Goal: Find specific page/section: Find specific page/section

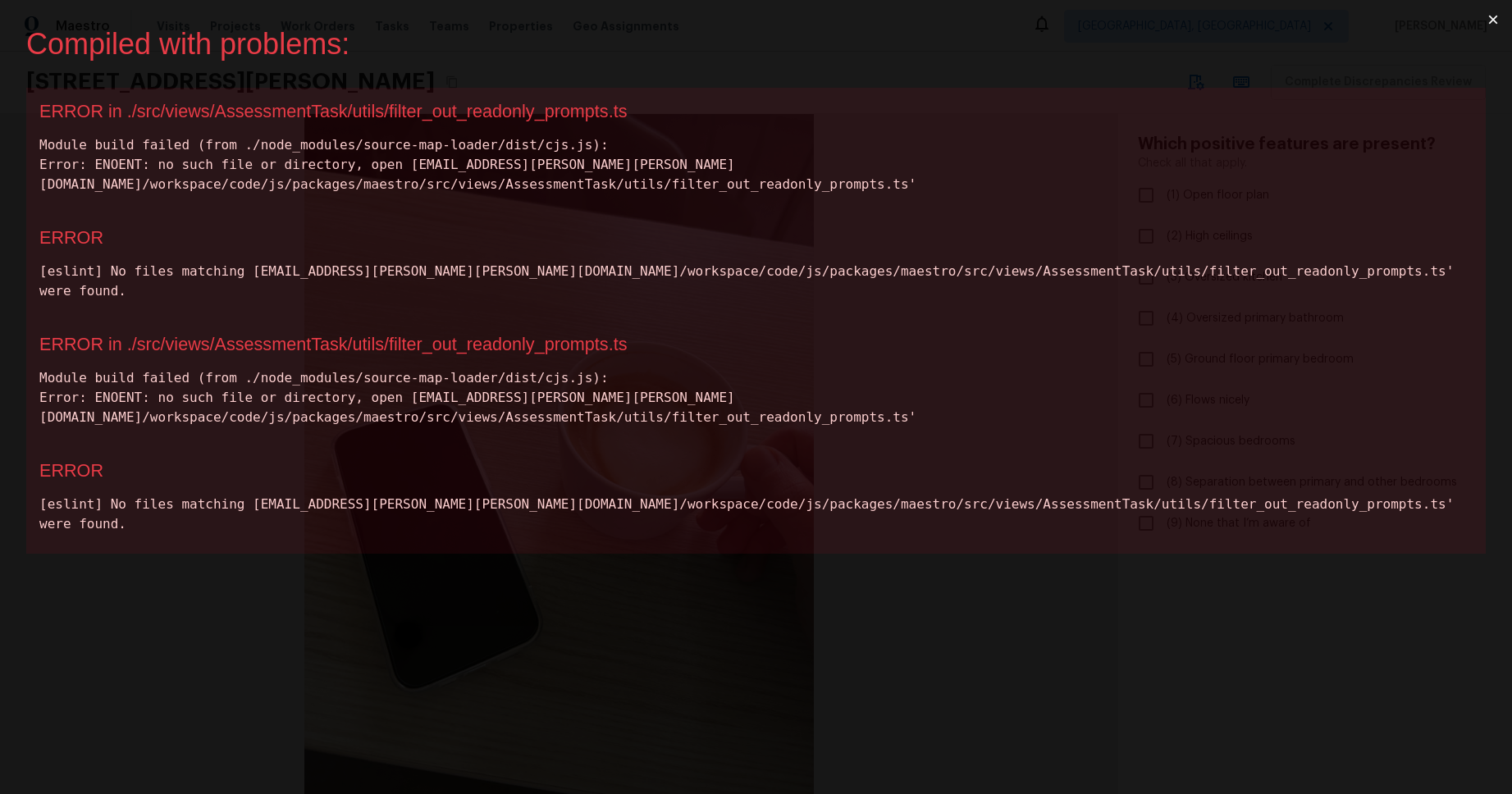
click at [782, 59] on div "Compiled with problems:" at bounding box center [743, 44] width 1433 height 36
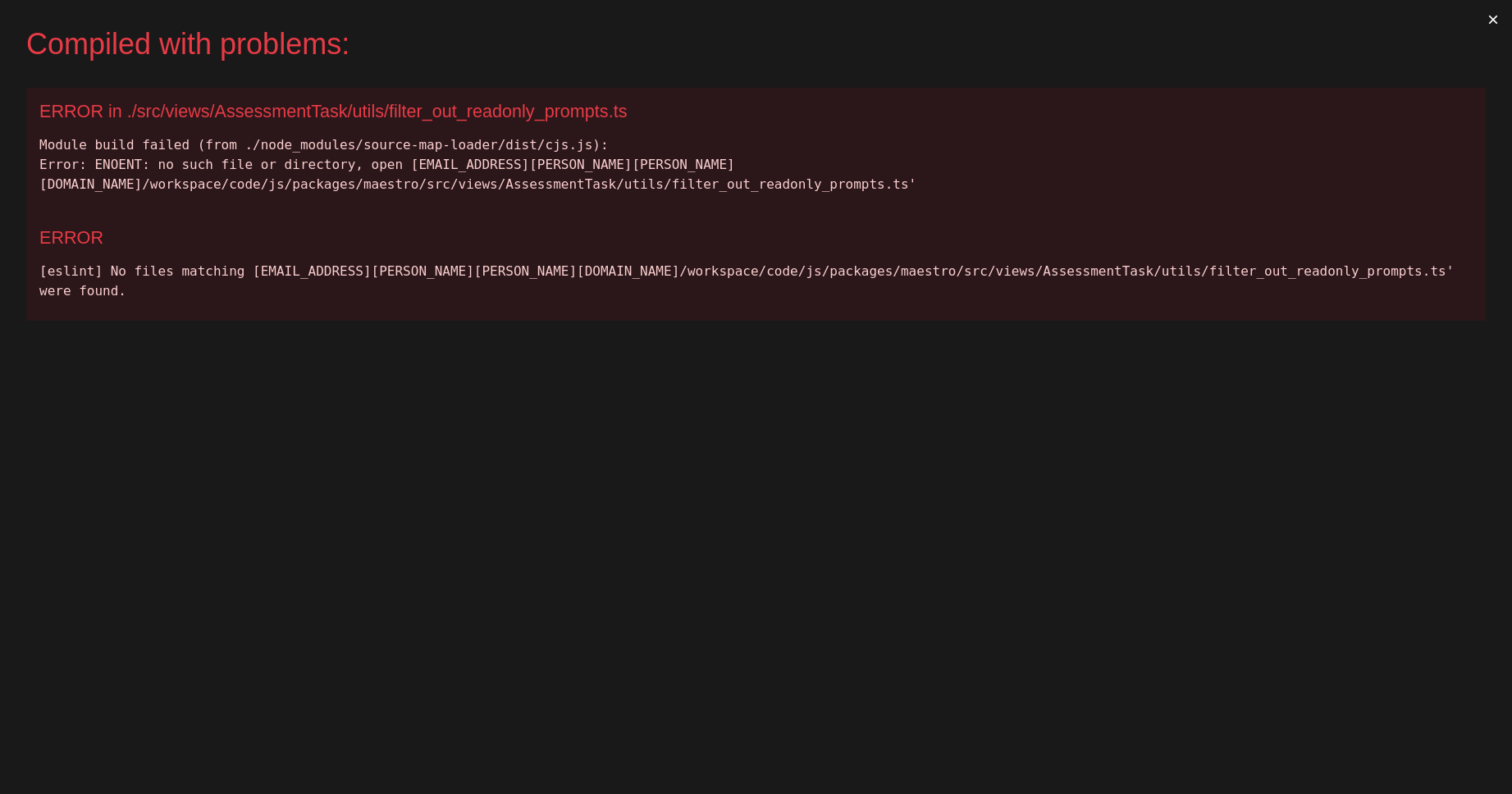
click at [481, 116] on div "ERROR in ./src/views/AssessmentTask/utils/filter_out_readonly_prompts.ts" at bounding box center [755, 112] width 1433 height 21
copy div "filter_out_readonly_prompts"
